Goal: Learn about a topic: Learn about a topic

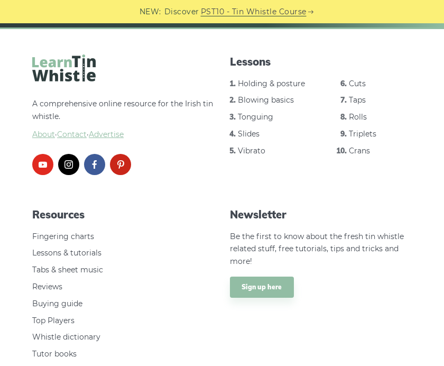
scroll to position [1478, 0]
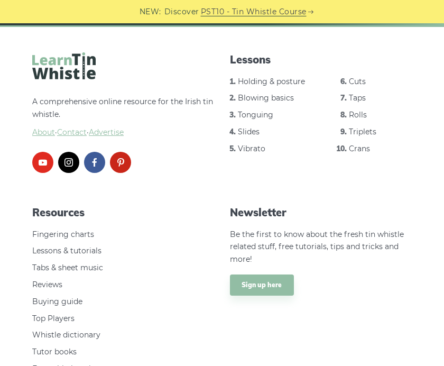
click at [51, 281] on link "Reviews" at bounding box center [47, 285] width 30 height 10
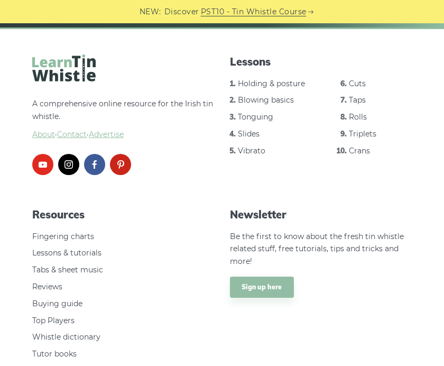
scroll to position [1472, 0]
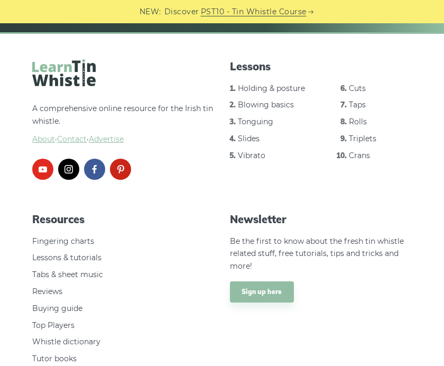
click at [279, 84] on link "Holding & posture" at bounding box center [271, 89] width 67 height 10
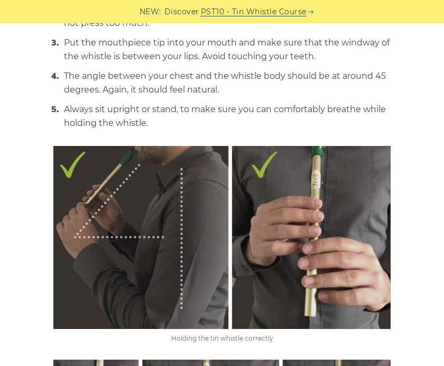
scroll to position [470, 0]
